Goal: Navigation & Orientation: Find specific page/section

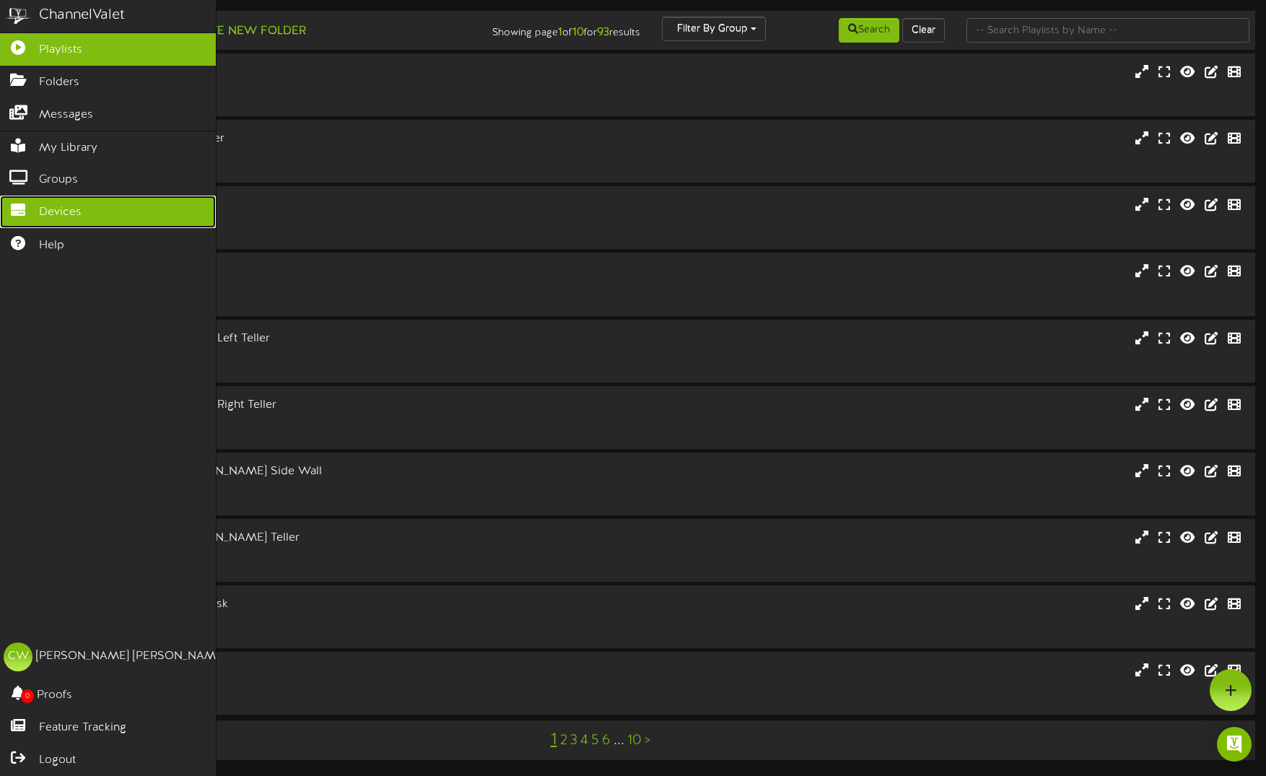
click at [24, 206] on icon at bounding box center [18, 208] width 36 height 11
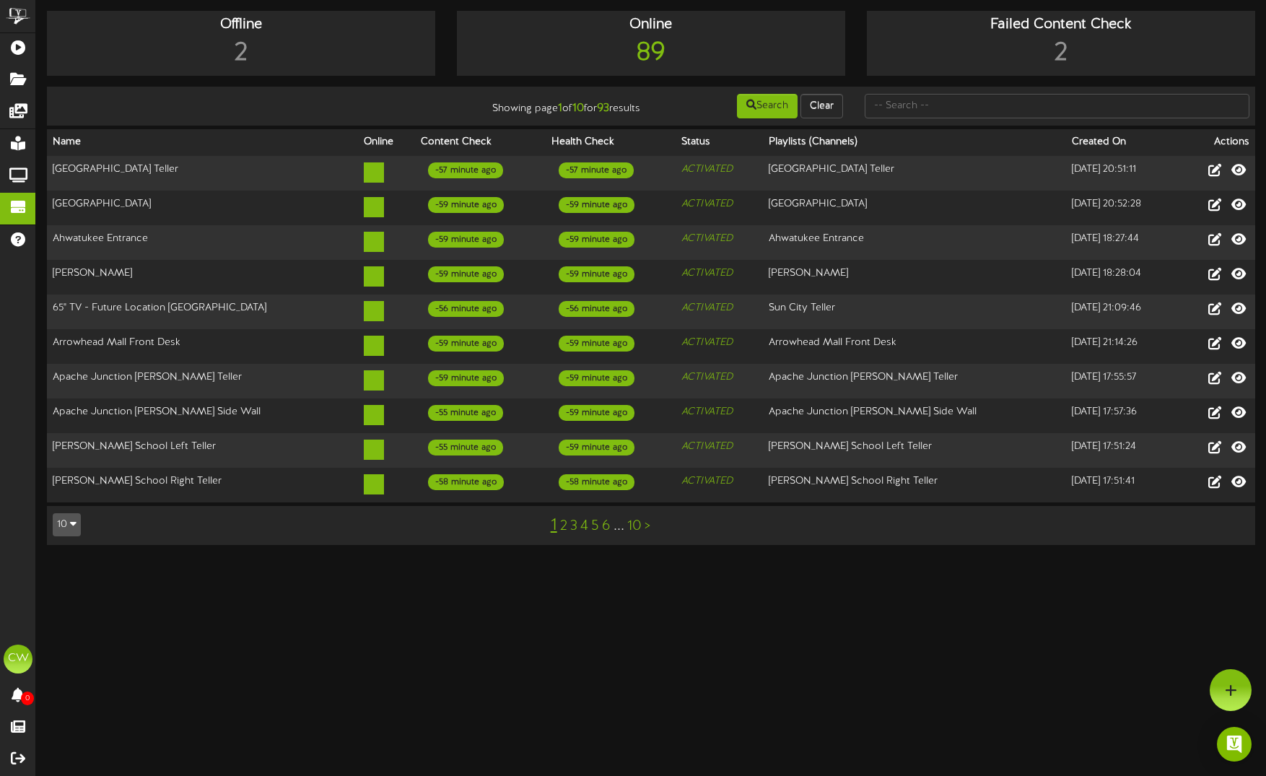
click at [77, 513] on button "10" at bounding box center [67, 524] width 28 height 23
click at [69, 486] on div "100" at bounding box center [66, 497] width 27 height 22
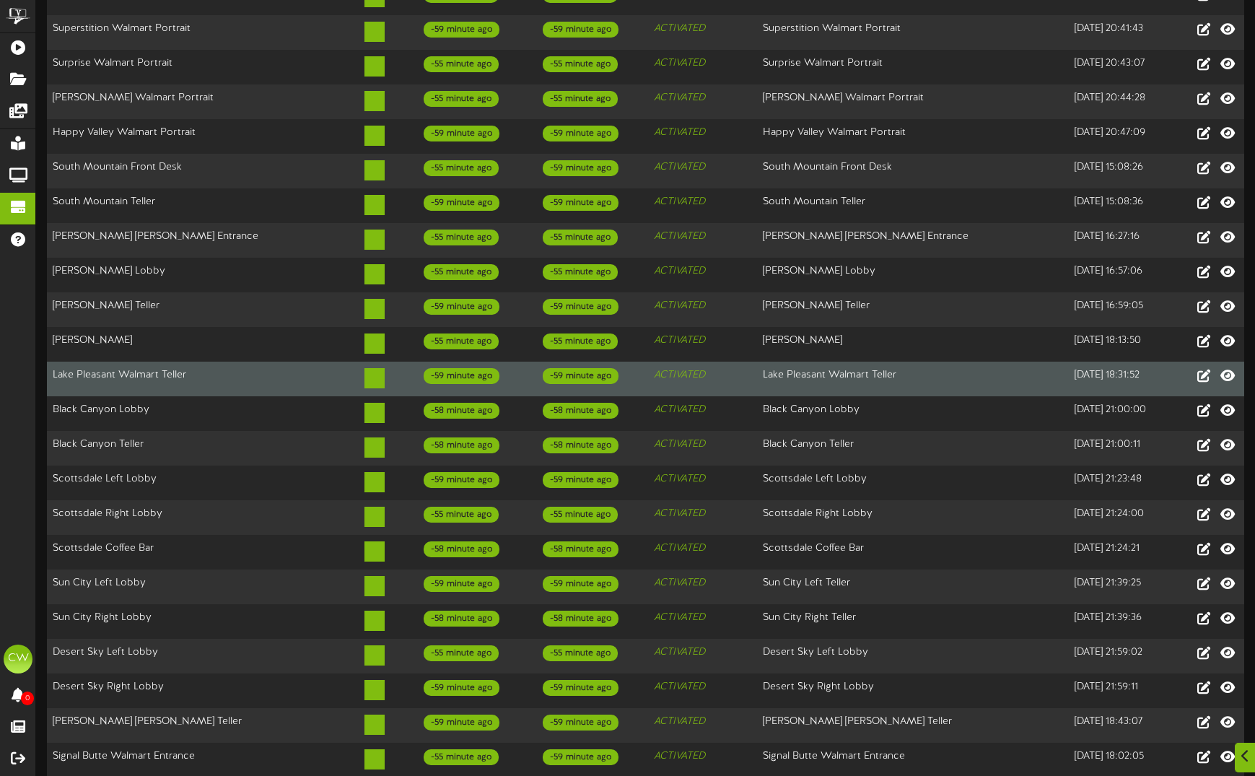
scroll to position [2517, 0]
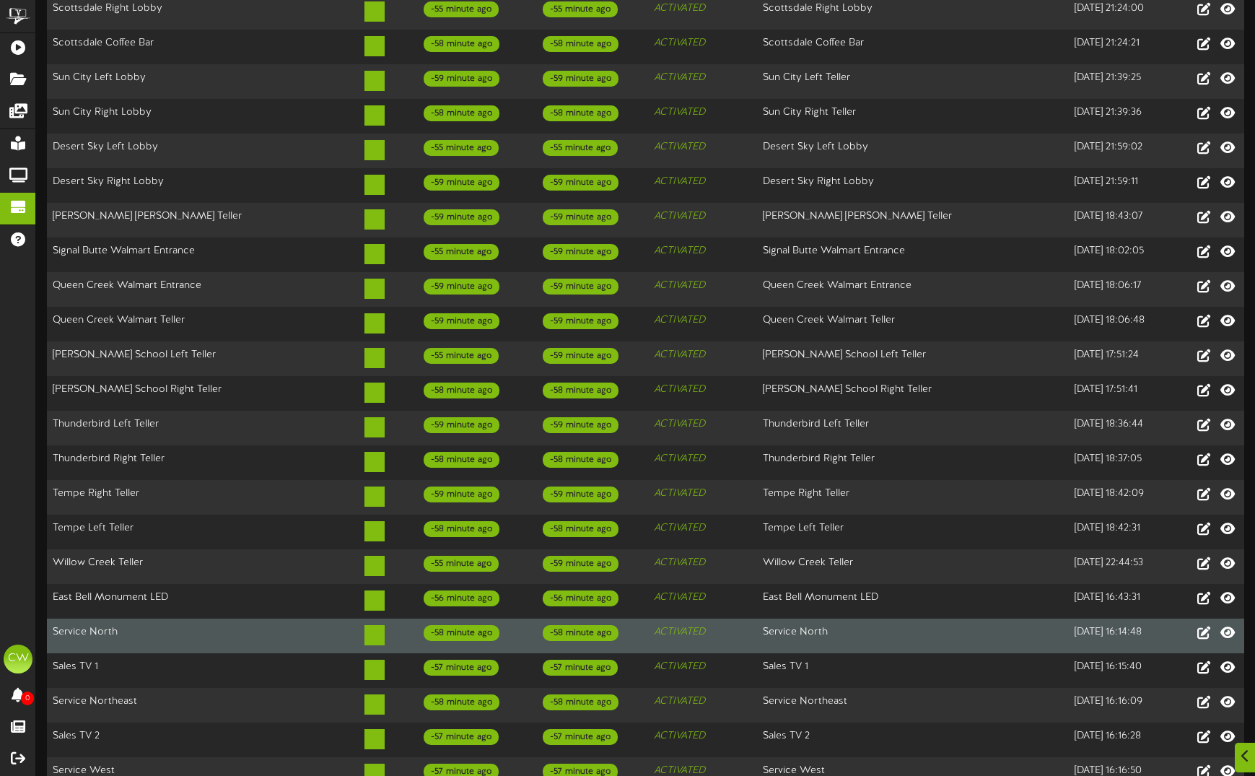
drag, startPoint x: 844, startPoint y: 1, endPoint x: 483, endPoint y: 497, distance: 612.8
click at [484, 619] on td "-58 minute ago" at bounding box center [470, 636] width 119 height 35
